Goal: Transaction & Acquisition: Purchase product/service

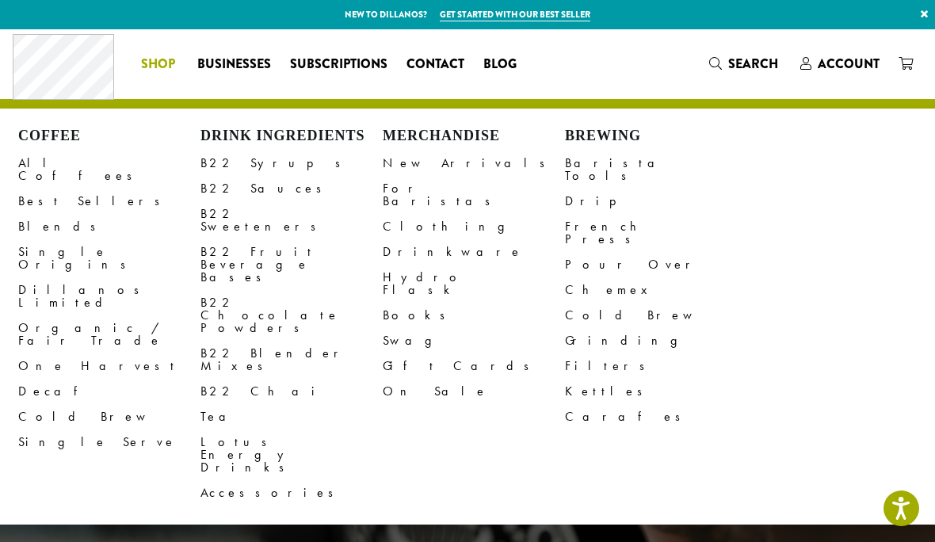
click at [63, 379] on link "Decaf" at bounding box center [109, 391] width 182 height 25
click at [70, 189] on link "Best Sellers" at bounding box center [109, 201] width 182 height 25
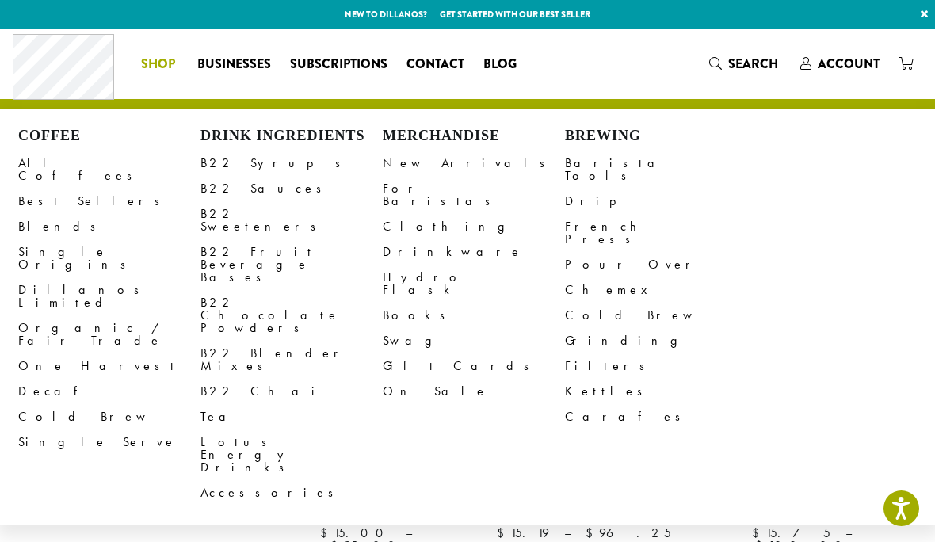
click at [57, 162] on link "All Coffees" at bounding box center [109, 170] width 182 height 38
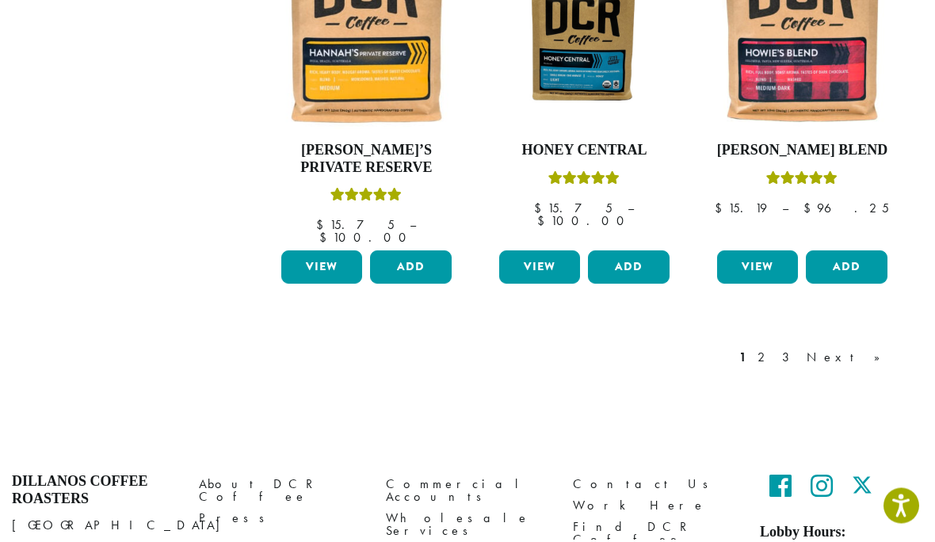
scroll to position [1427, 0]
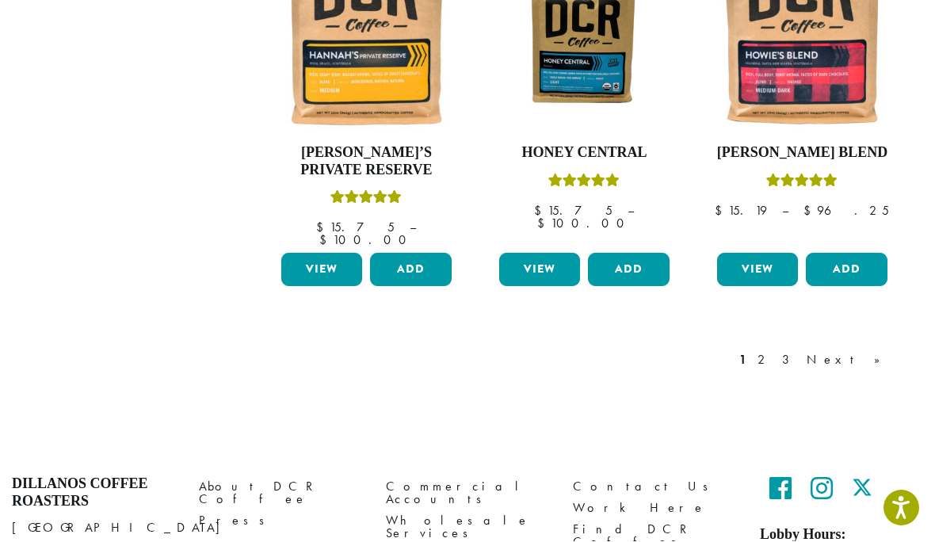
click at [882, 351] on link "Next »" at bounding box center [849, 360] width 91 height 19
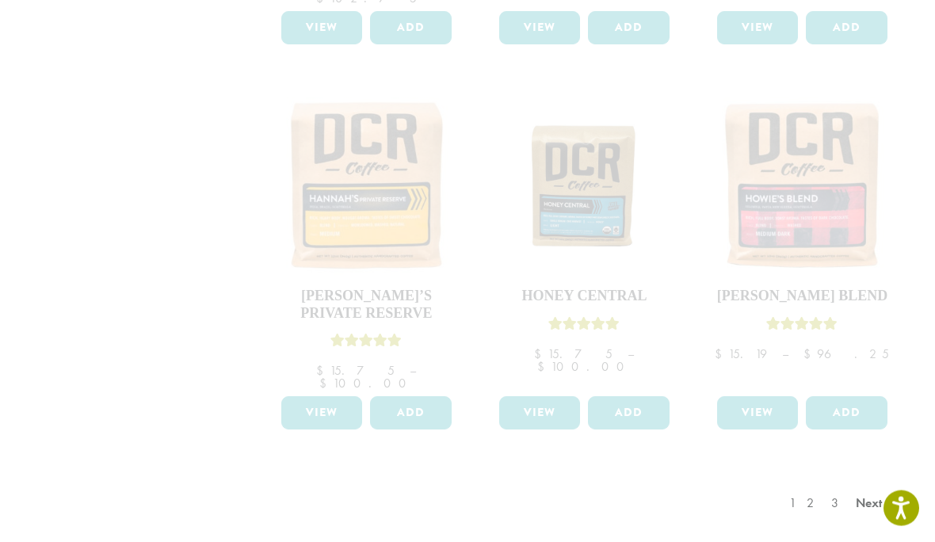
scroll to position [1427, 0]
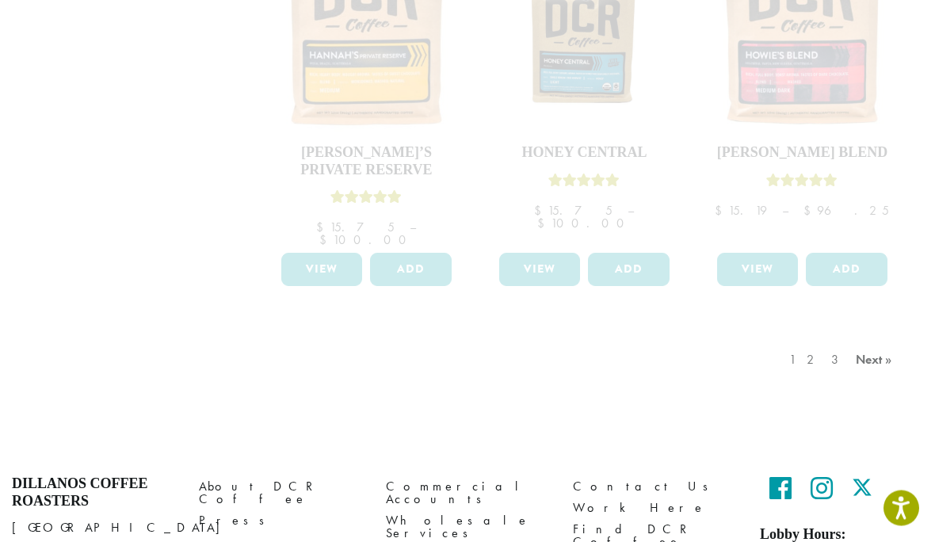
click at [875, 339] on div "1 2 3 Next »" at bounding box center [842, 376] width 113 height 75
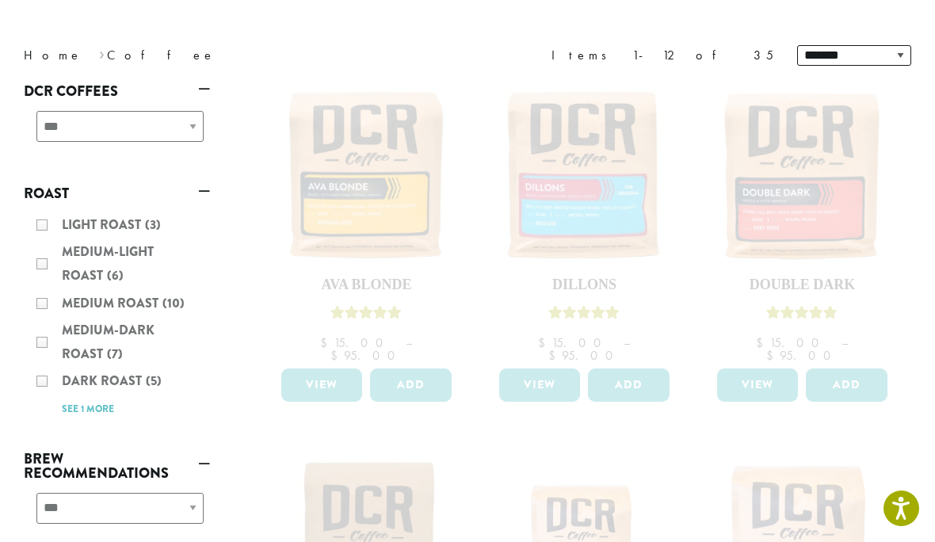
scroll to position [189, 0]
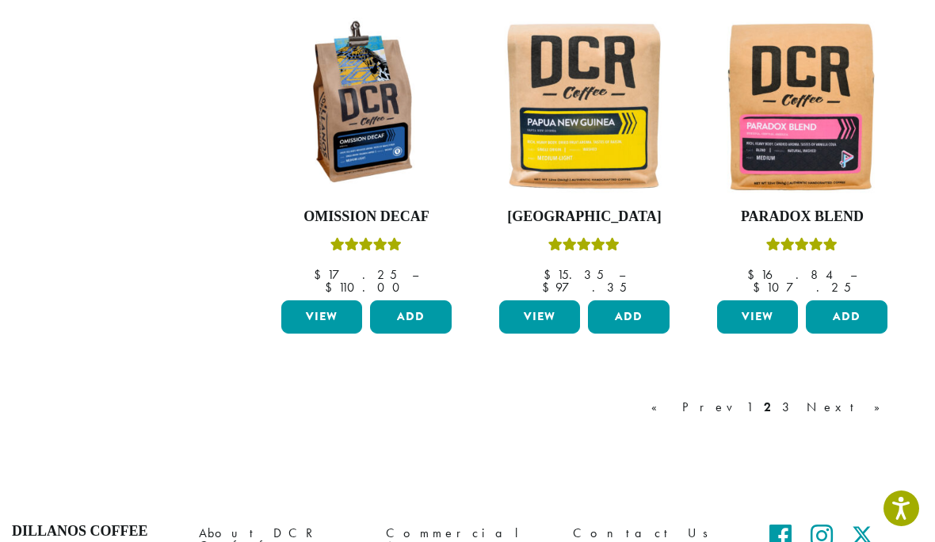
scroll to position [1373, 0]
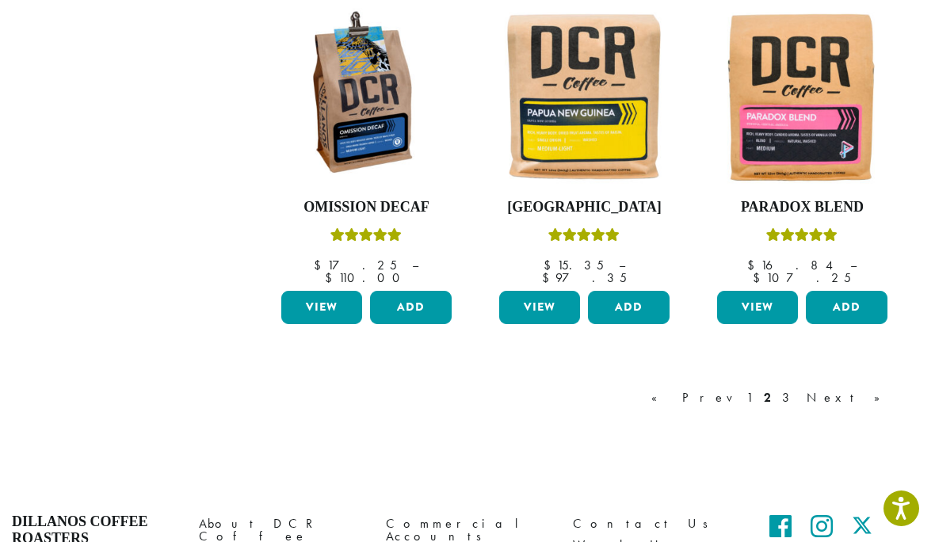
click at [799, 388] on link "3" at bounding box center [789, 397] width 20 height 19
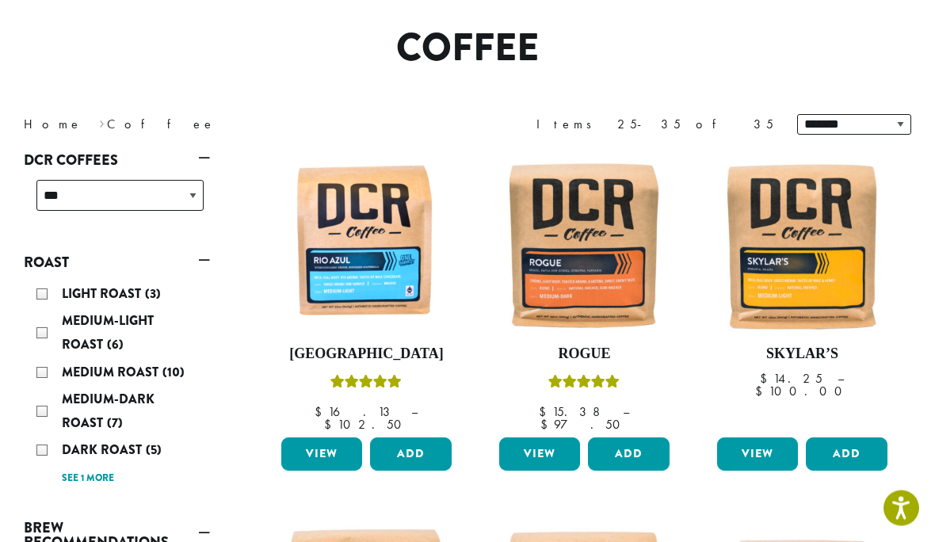
scroll to position [121, 0]
click at [622, 263] on img at bounding box center [584, 244] width 178 height 178
